Goal: Task Accomplishment & Management: Use online tool/utility

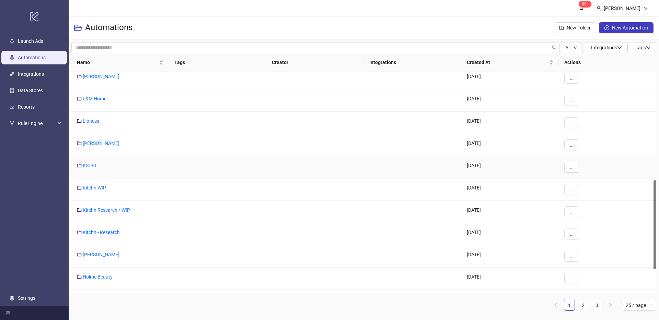
scroll to position [335, 0]
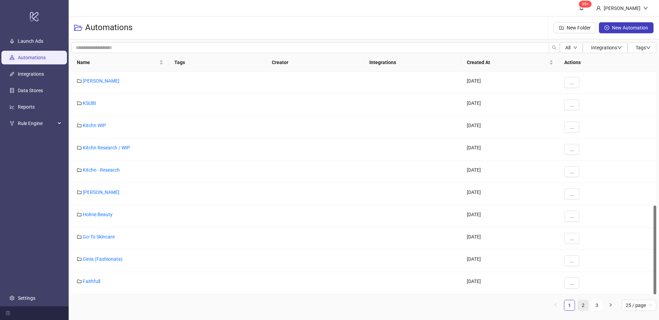
click at [583, 306] on link "2" at bounding box center [583, 305] width 10 height 10
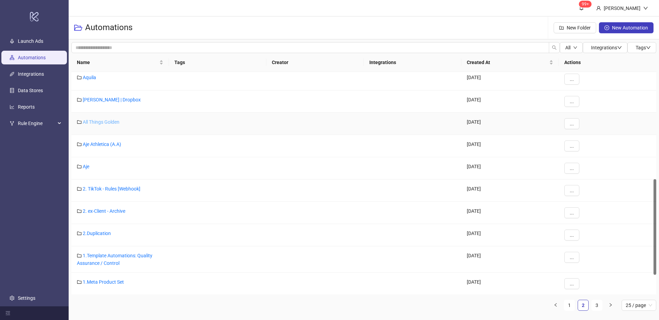
click at [103, 120] on link "All Things Golden" at bounding box center [101, 121] width 37 height 5
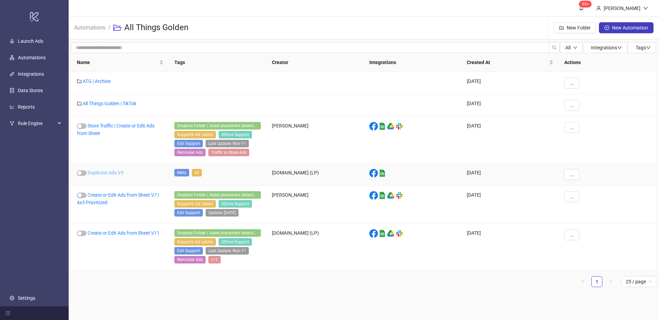
click at [114, 172] on link "Duplicate Ads V5" at bounding box center [105, 172] width 36 height 5
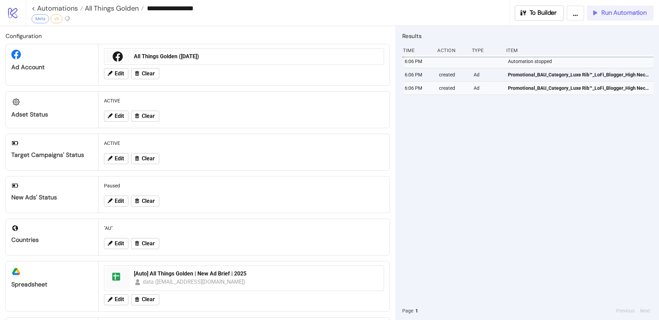
click at [600, 14] on div "Run Automation" at bounding box center [619, 13] width 56 height 8
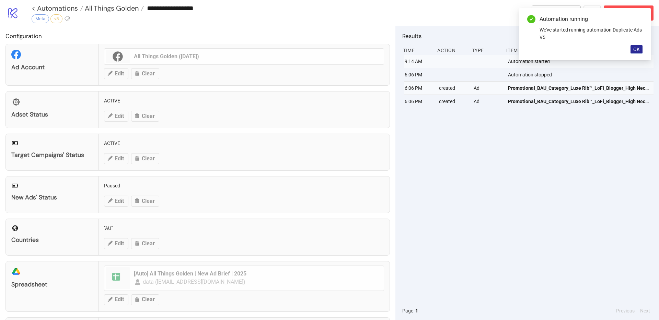
click at [636, 47] on span "OK" at bounding box center [636, 49] width 7 height 5
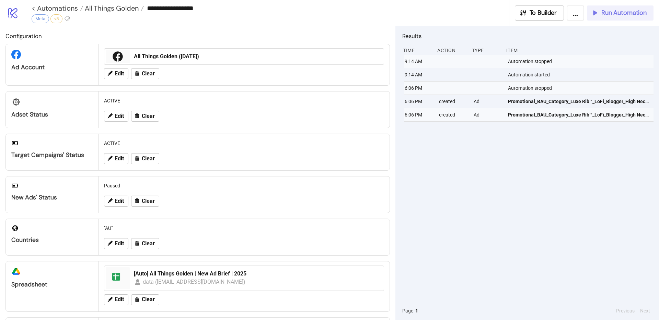
click at [616, 17] on button "Run Automation" at bounding box center [620, 12] width 67 height 15
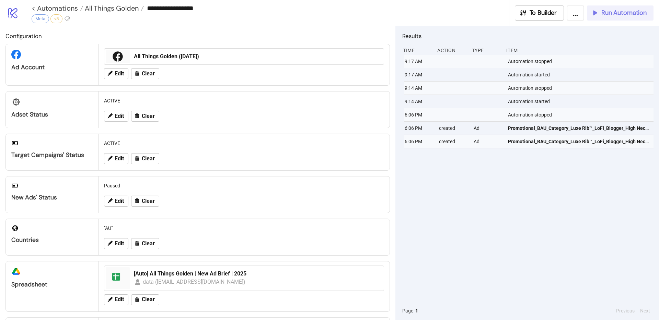
click at [619, 20] on button "Run Automation" at bounding box center [620, 12] width 67 height 15
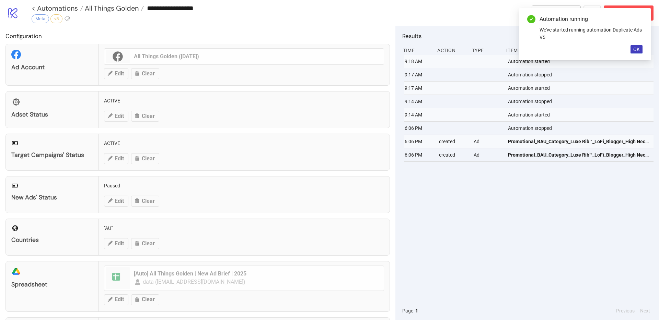
click at [637, 54] on div "Automation running We've started running automation Duplicate Ads V5 OK" at bounding box center [585, 34] width 132 height 52
click at [638, 51] on span "OK" at bounding box center [636, 49] width 7 height 5
